Goal: Find specific page/section: Find specific page/section

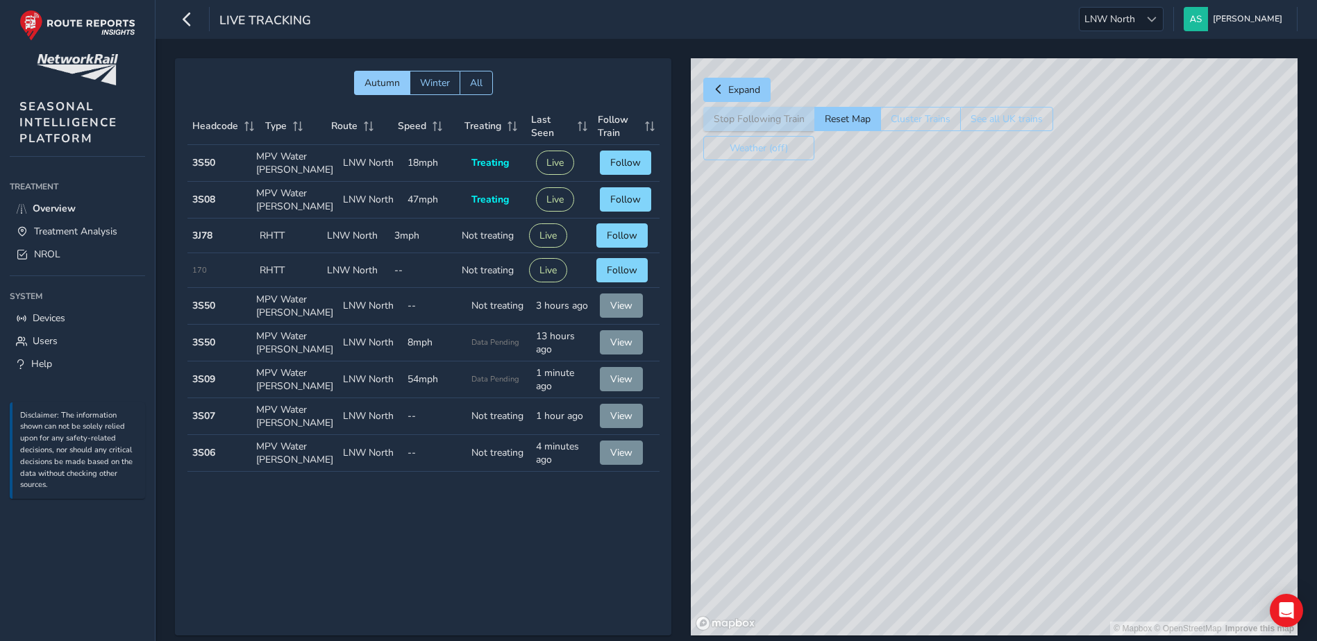
drag, startPoint x: 1153, startPoint y: 296, endPoint x: 988, endPoint y: 419, distance: 206.3
click at [988, 419] on div "© Mapbox © OpenStreetMap Improve this map" at bounding box center [994, 347] width 607 height 578
drag, startPoint x: 1171, startPoint y: 353, endPoint x: 1048, endPoint y: 385, distance: 126.8
click at [1048, 385] on div "© Mapbox © OpenStreetMap Improve this map" at bounding box center [994, 347] width 607 height 578
drag, startPoint x: 955, startPoint y: 367, endPoint x: 1070, endPoint y: 359, distance: 115.5
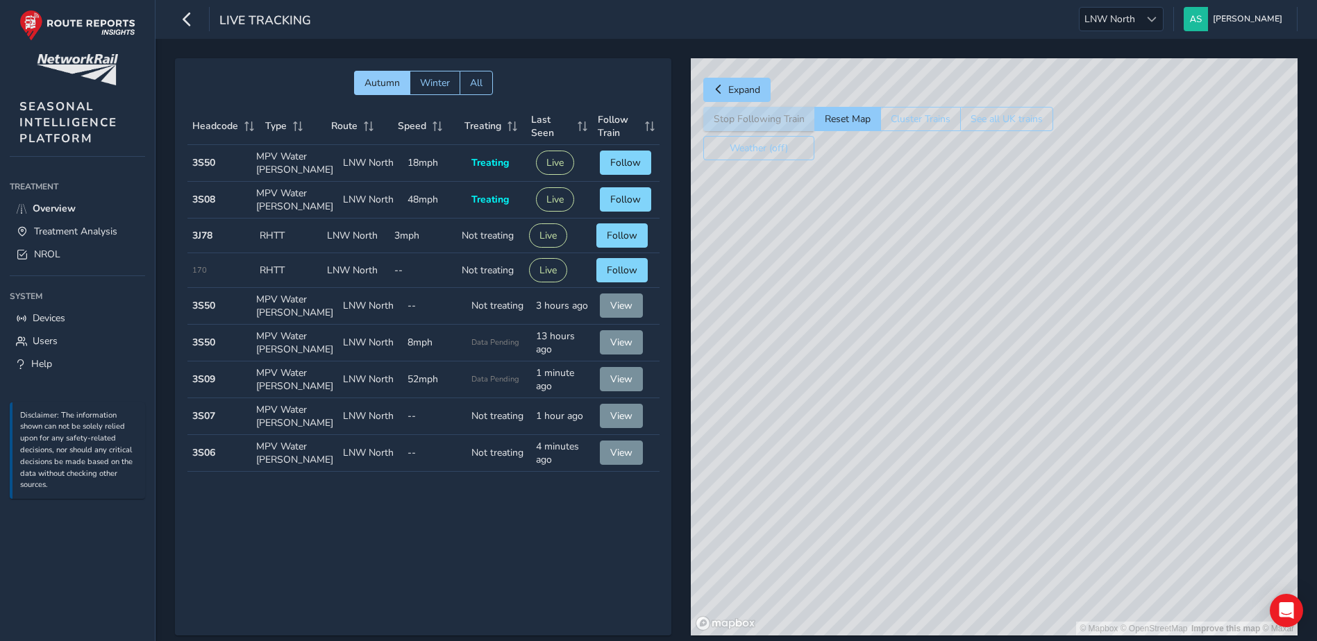
click at [1070, 359] on div "© Mapbox © OpenStreetMap Improve this map © Maxar" at bounding box center [994, 347] width 607 height 578
drag, startPoint x: 930, startPoint y: 513, endPoint x: 977, endPoint y: 319, distance: 199.2
click at [980, 318] on div "© Mapbox © OpenStreetMap Improve this map © Maxar" at bounding box center [994, 347] width 607 height 578
click at [975, 260] on div "© Mapbox © OpenStreetMap Improve this map" at bounding box center [994, 347] width 607 height 578
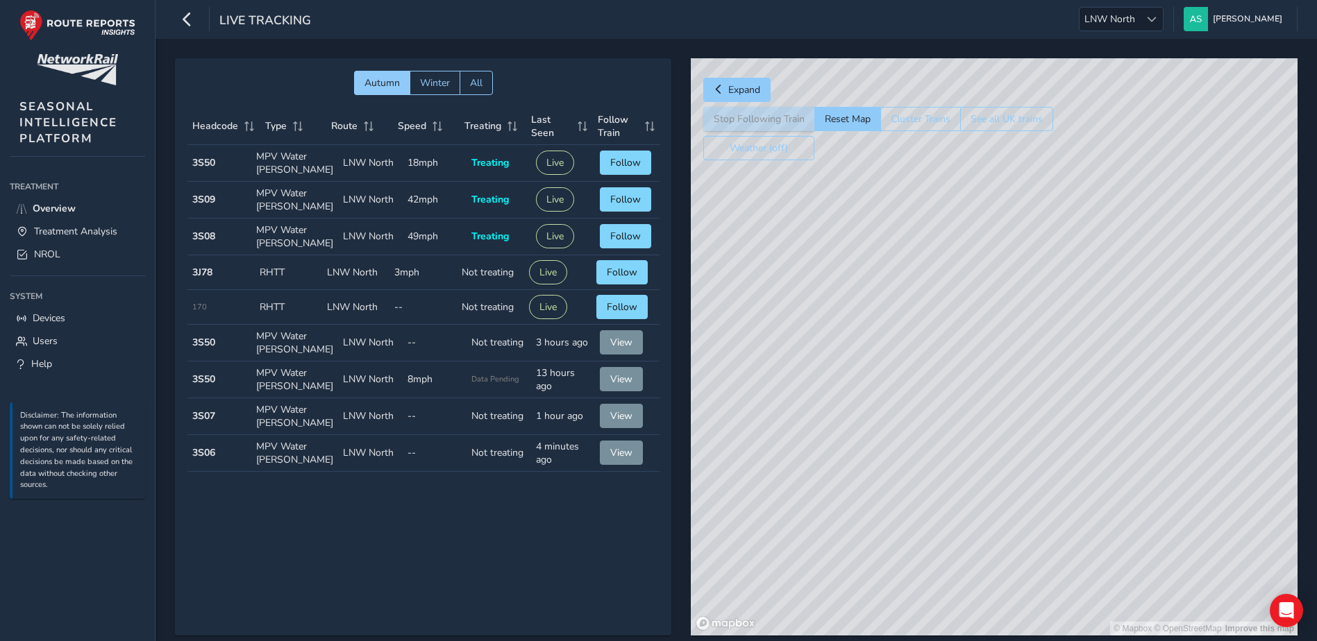
click at [899, 403] on div "© Mapbox © OpenStreetMap Improve this map" at bounding box center [994, 347] width 607 height 578
click at [52, 254] on span "NROL" at bounding box center [47, 254] width 26 height 13
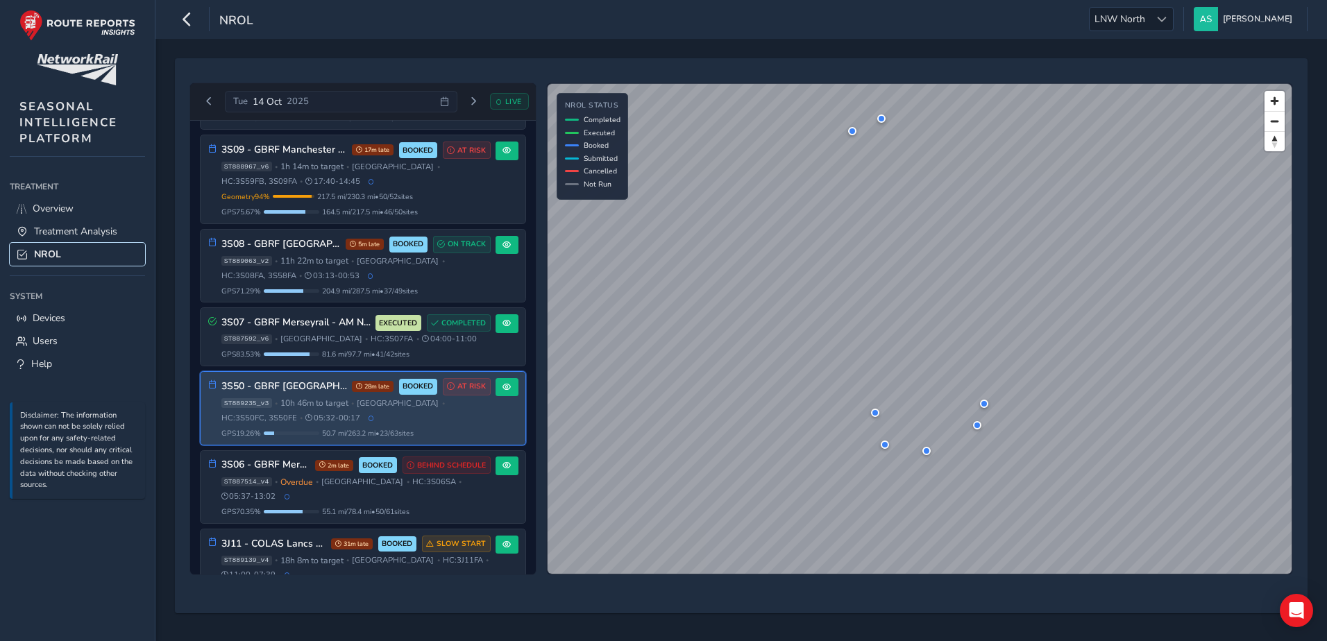
scroll to position [139, 0]
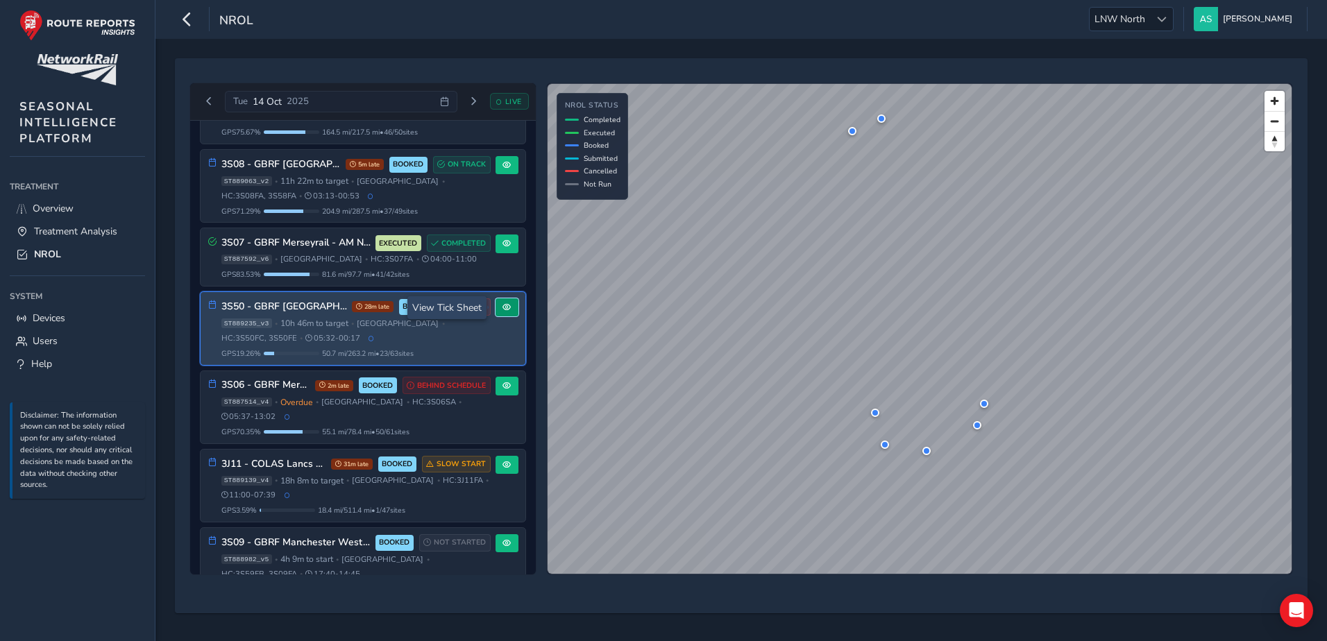
click at [503, 309] on span at bounding box center [507, 307] width 8 height 8
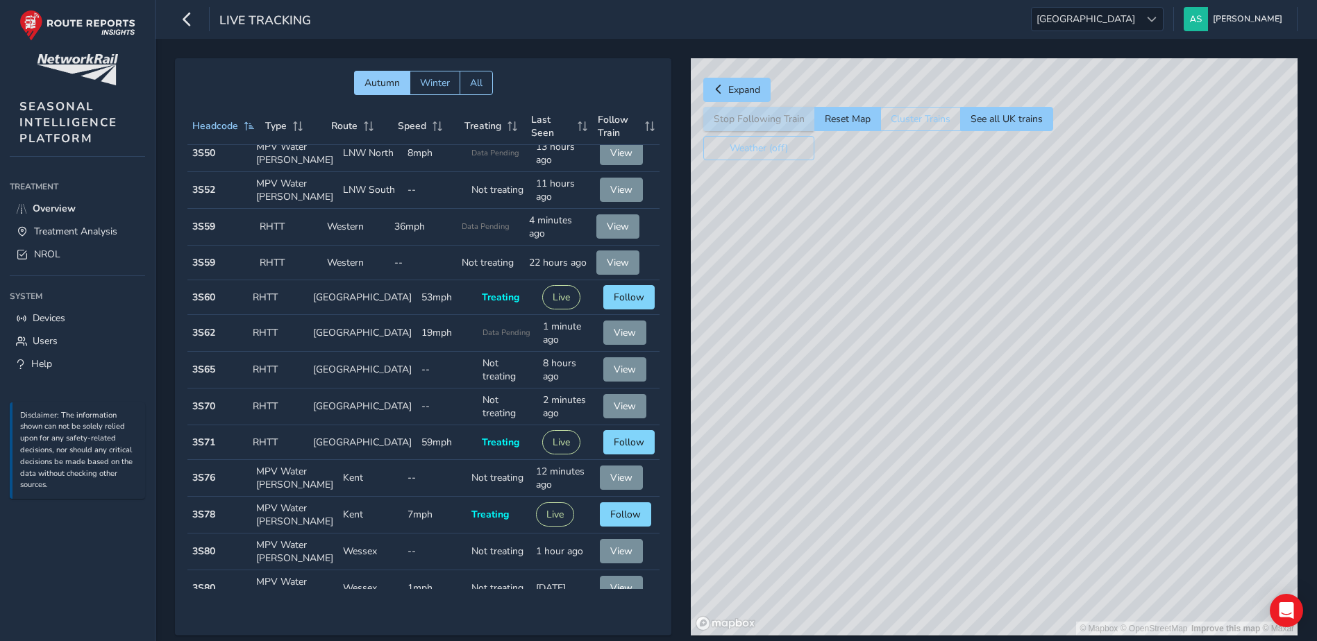
scroll to position [764, 0]
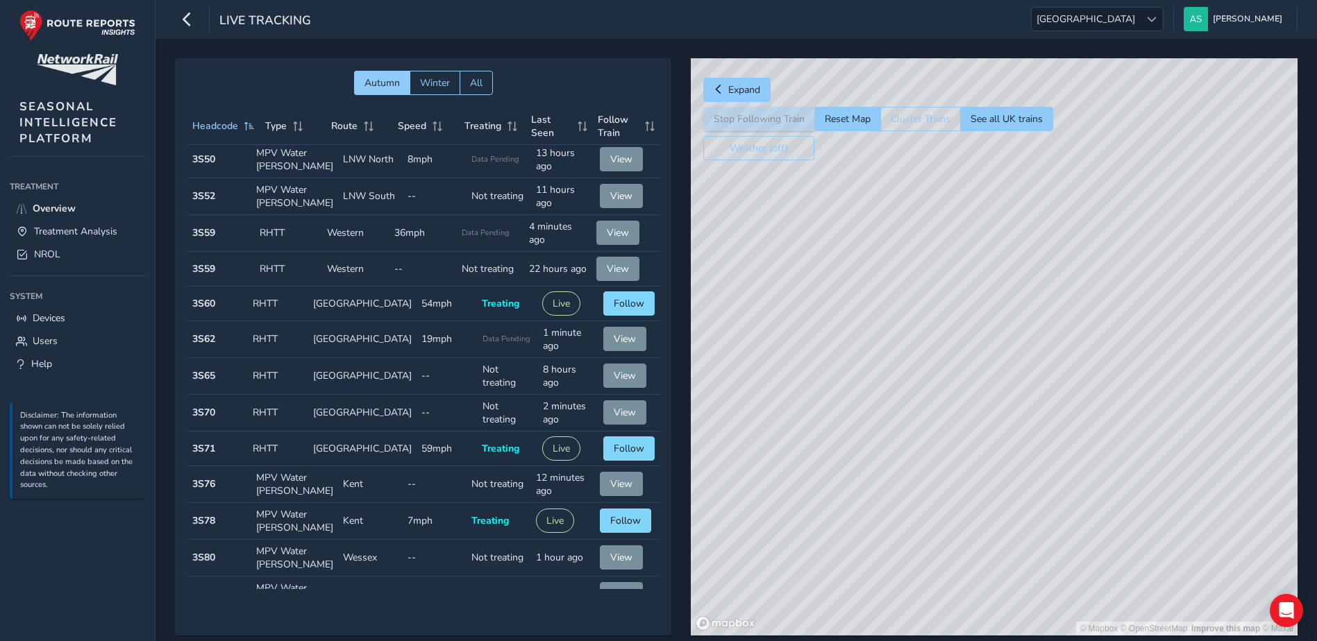
click at [1002, 569] on div "© Mapbox © OpenStreetMap Improve this map © Maxar" at bounding box center [994, 347] width 607 height 578
click at [1004, 466] on div "© Mapbox © OpenStreetMap Improve this map © Maxar" at bounding box center [994, 347] width 607 height 578
click at [998, 270] on div "© Mapbox © OpenStreetMap Improve this map" at bounding box center [994, 347] width 607 height 578
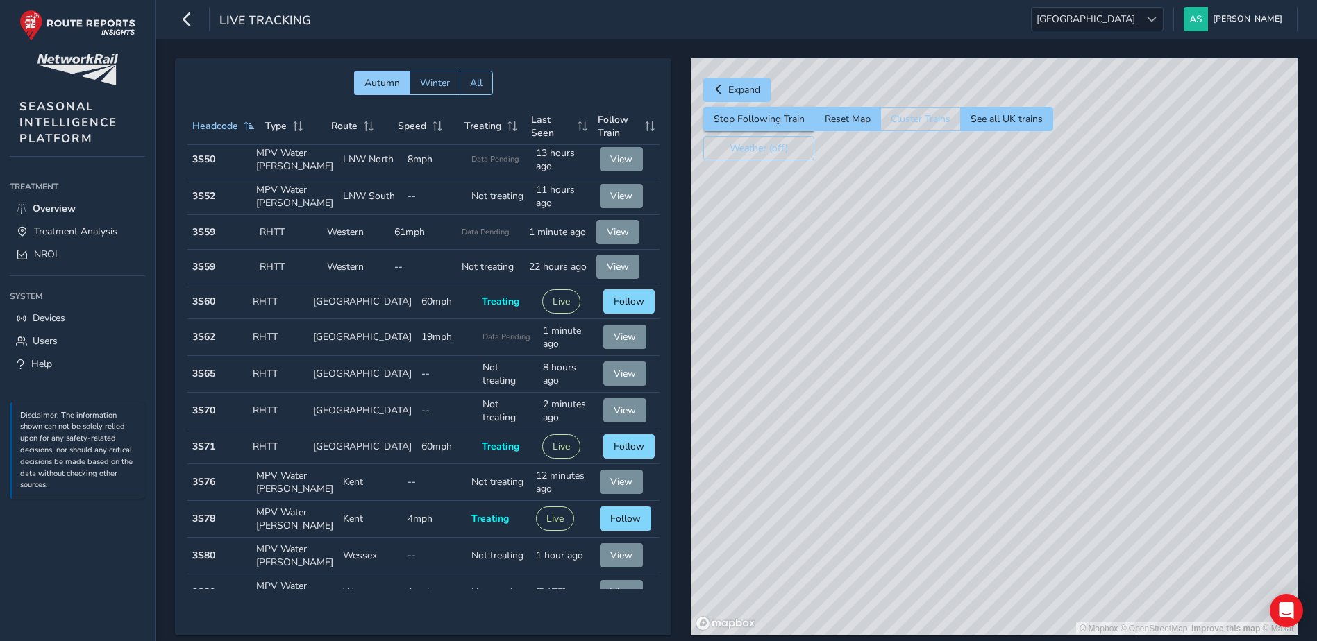
scroll to position [757, 0]
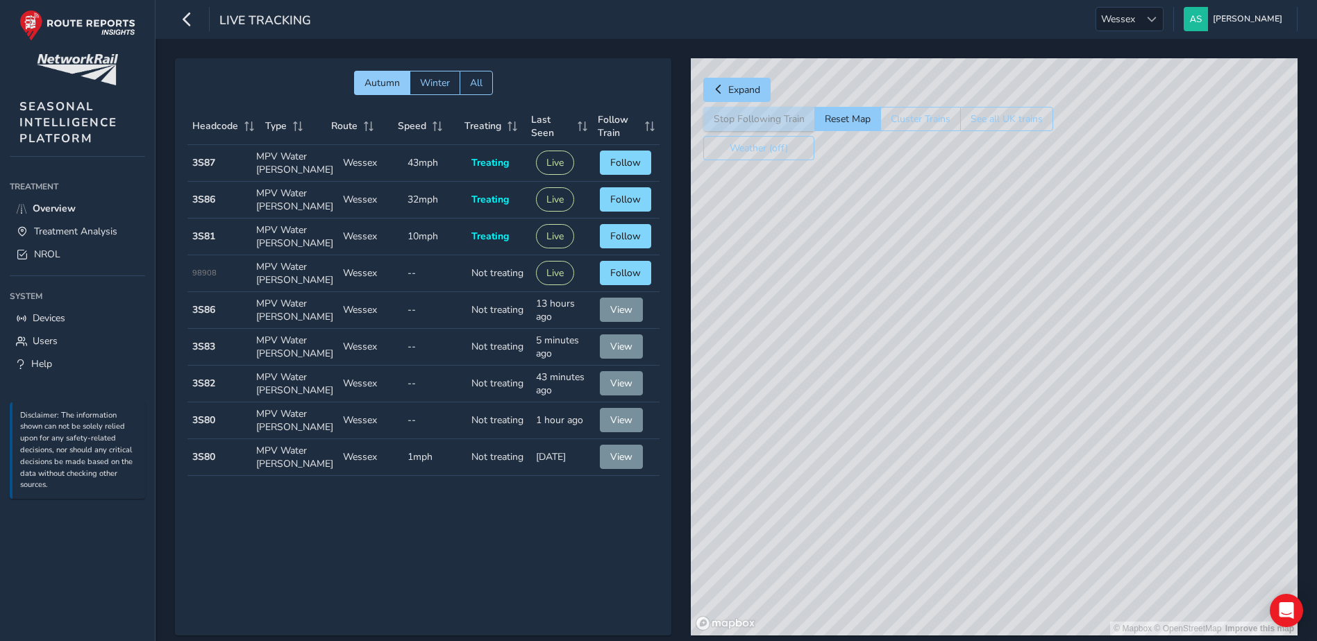
drag, startPoint x: 927, startPoint y: 628, endPoint x: 921, endPoint y: 464, distance: 163.9
click at [921, 464] on div "© Mapbox © OpenStreetMap Improve this map" at bounding box center [994, 347] width 607 height 578
click at [881, 475] on div "© Mapbox © OpenStreetMap Improve this map" at bounding box center [994, 347] width 607 height 578
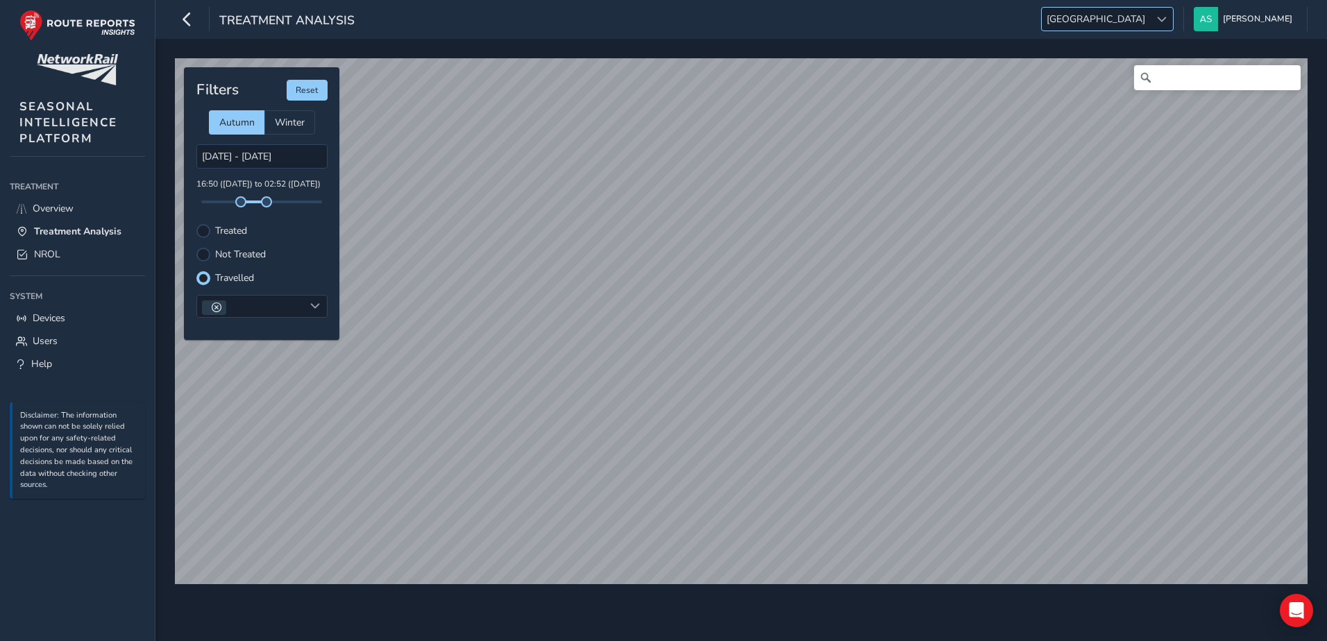
click at [1150, 28] on span "[GEOGRAPHIC_DATA]" at bounding box center [1096, 19] width 108 height 23
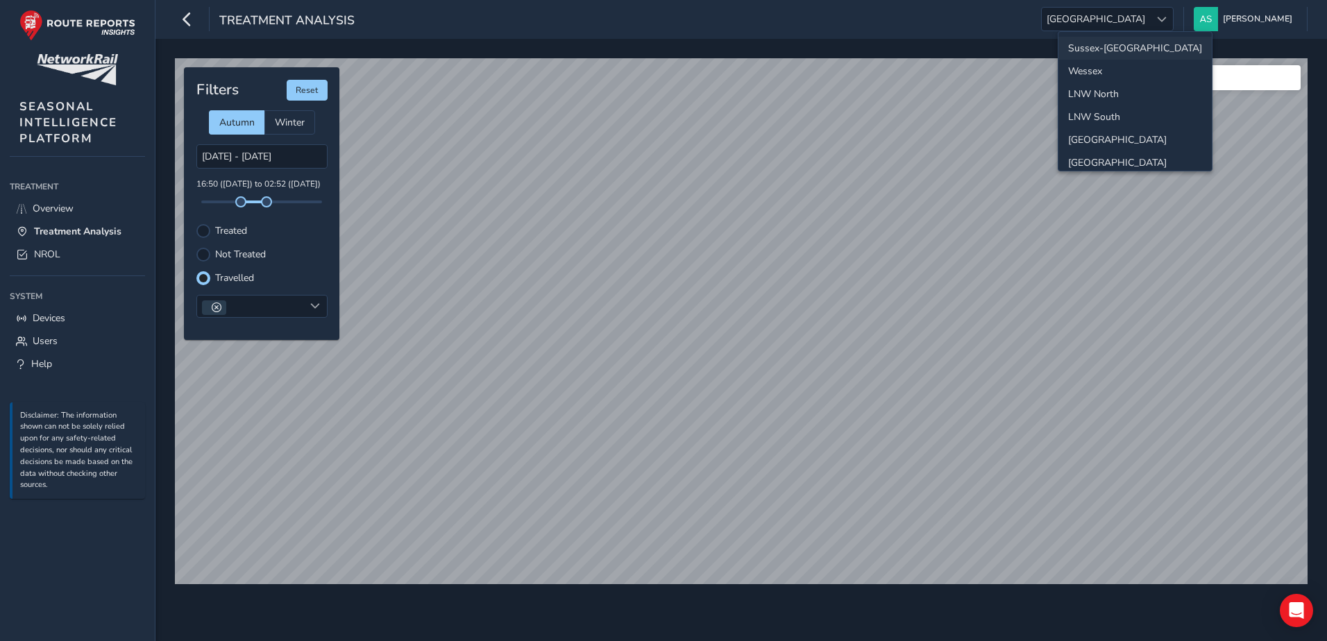
click at [1121, 51] on li "Sussex-[GEOGRAPHIC_DATA]" at bounding box center [1135, 48] width 153 height 23
